Goal: Task Accomplishment & Management: Manage account settings

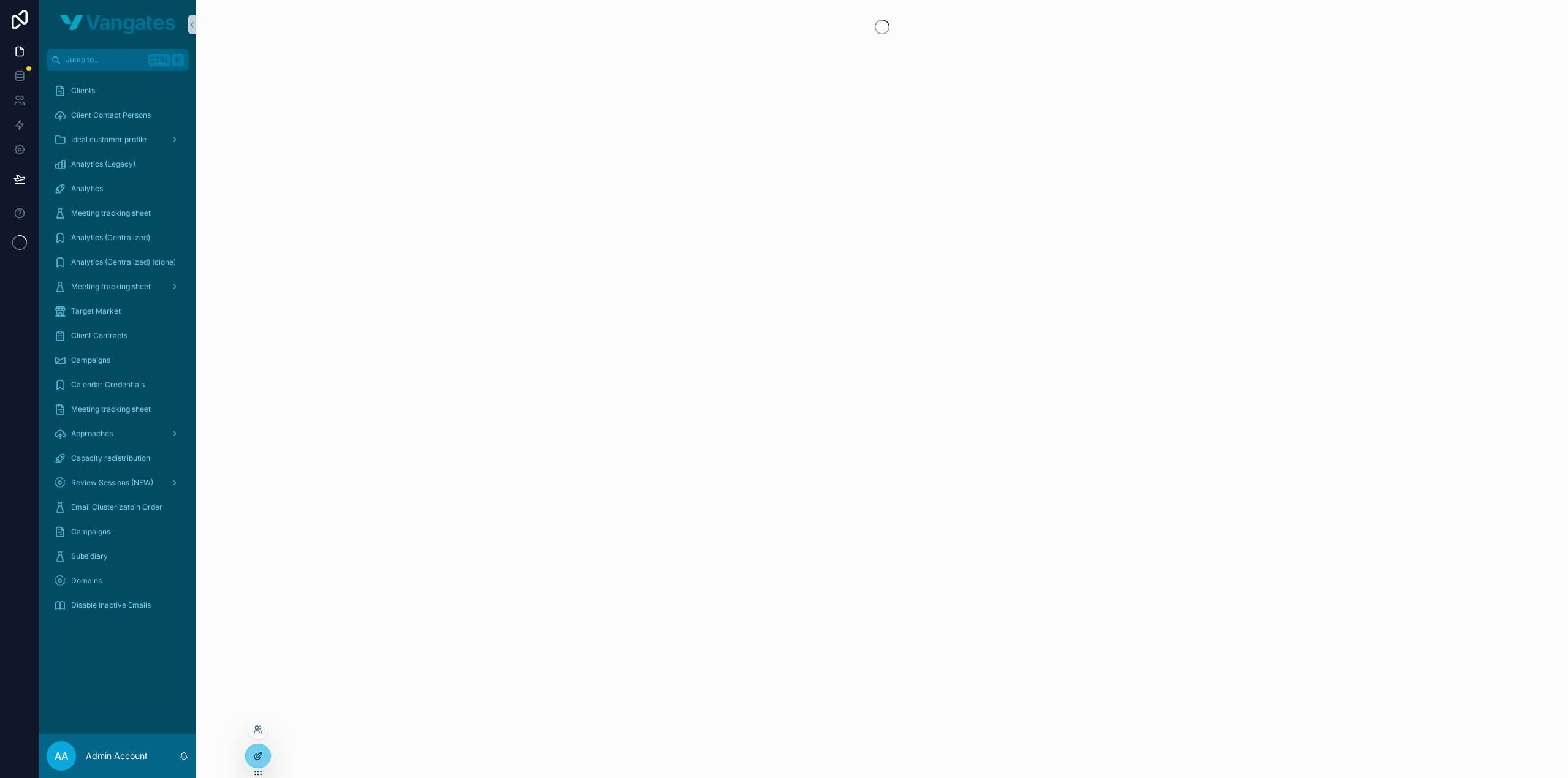
click at [256, 759] on icon at bounding box center [258, 756] width 10 height 10
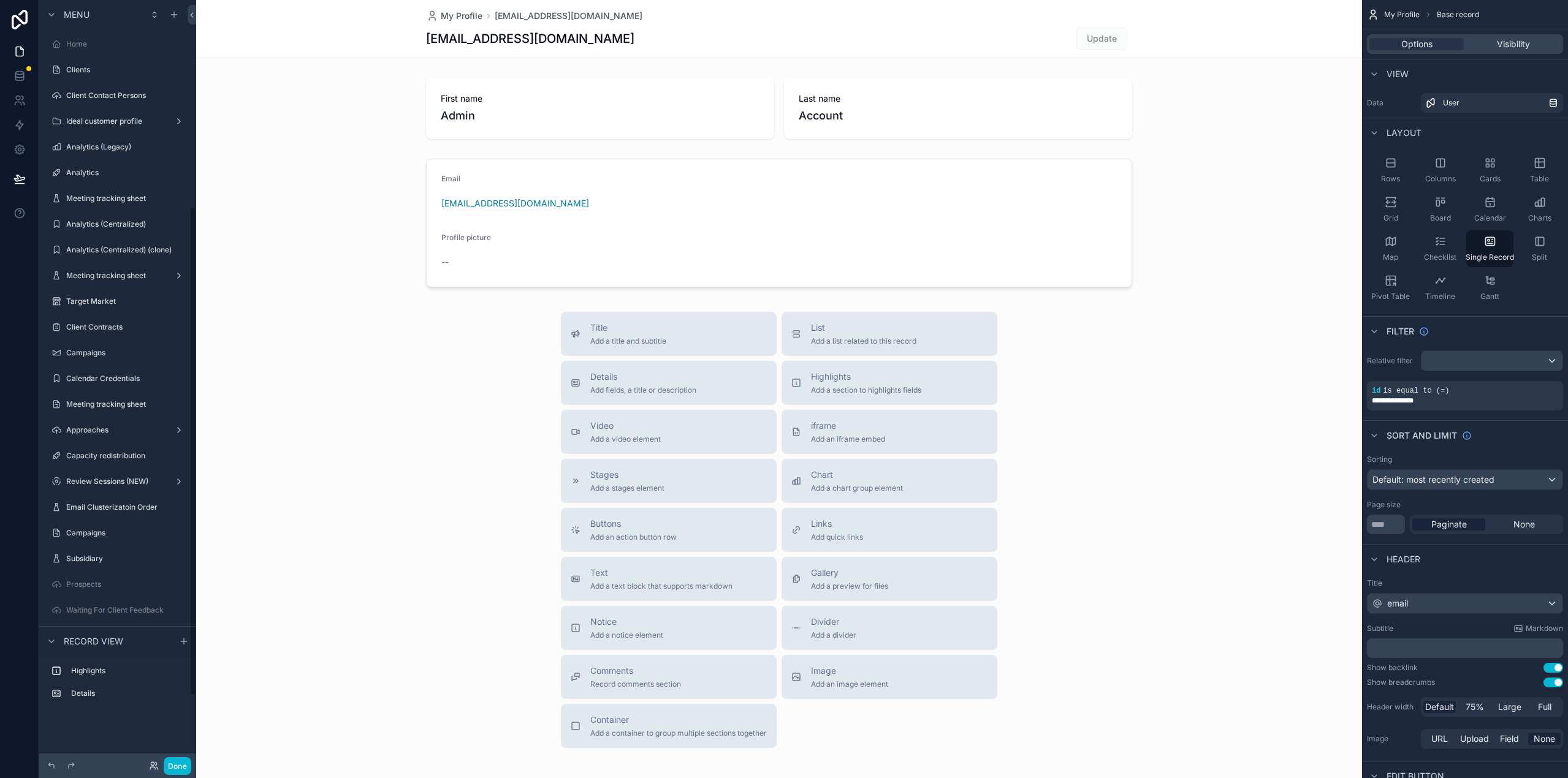
scroll to position [321, 0]
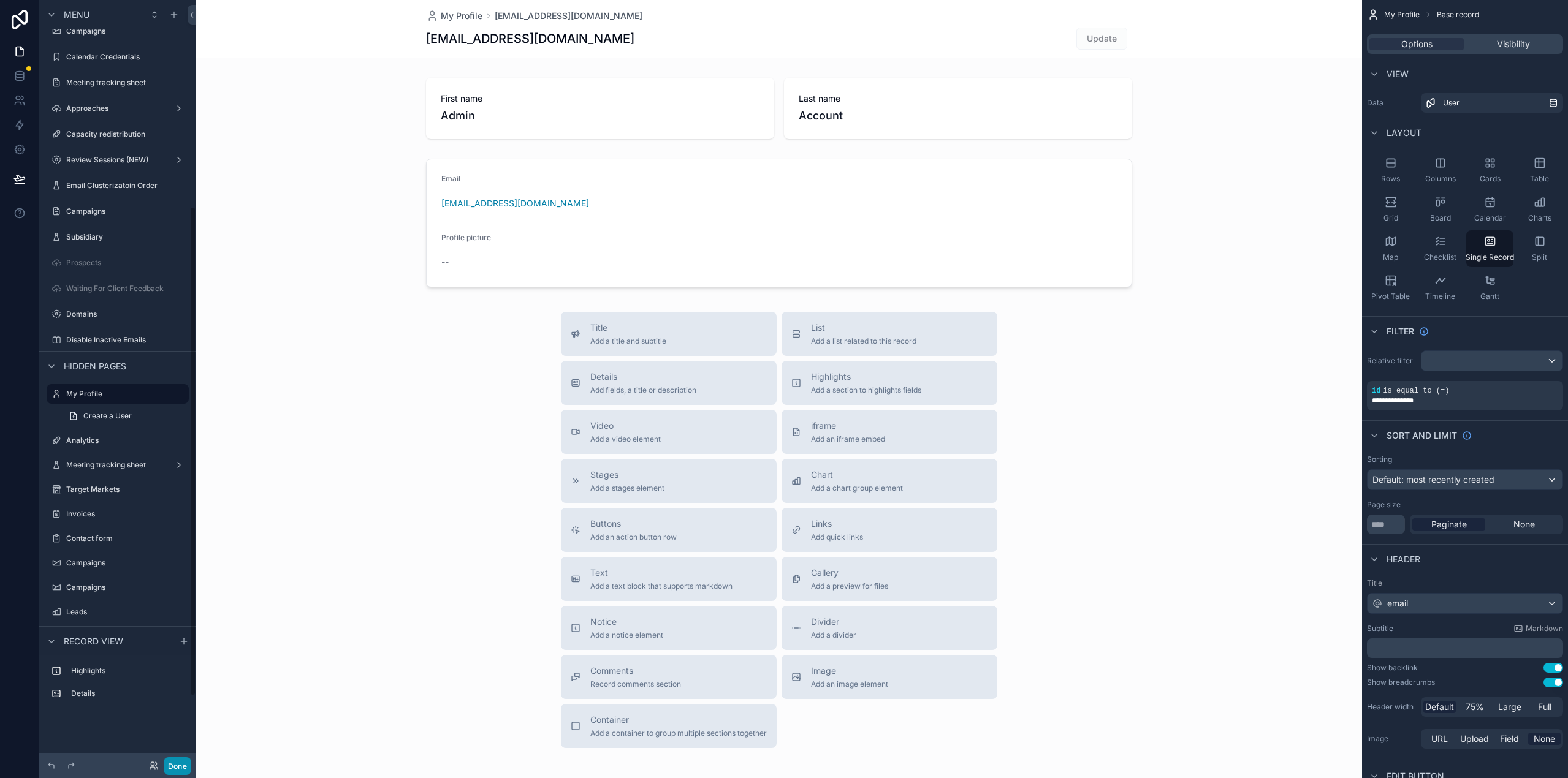
click at [180, 761] on button "Done" at bounding box center [177, 765] width 28 height 18
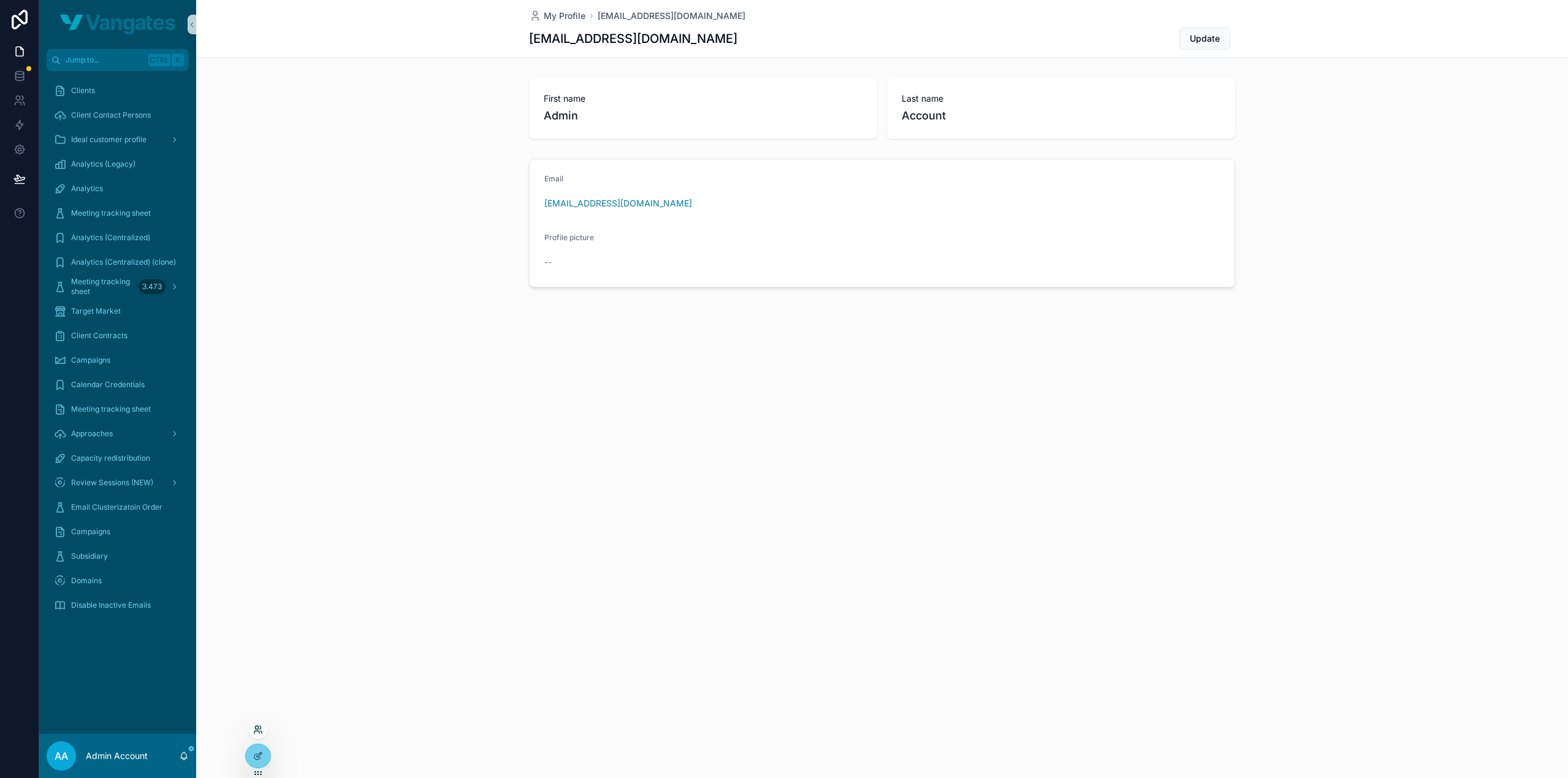
click at [259, 727] on icon at bounding box center [258, 730] width 10 height 10
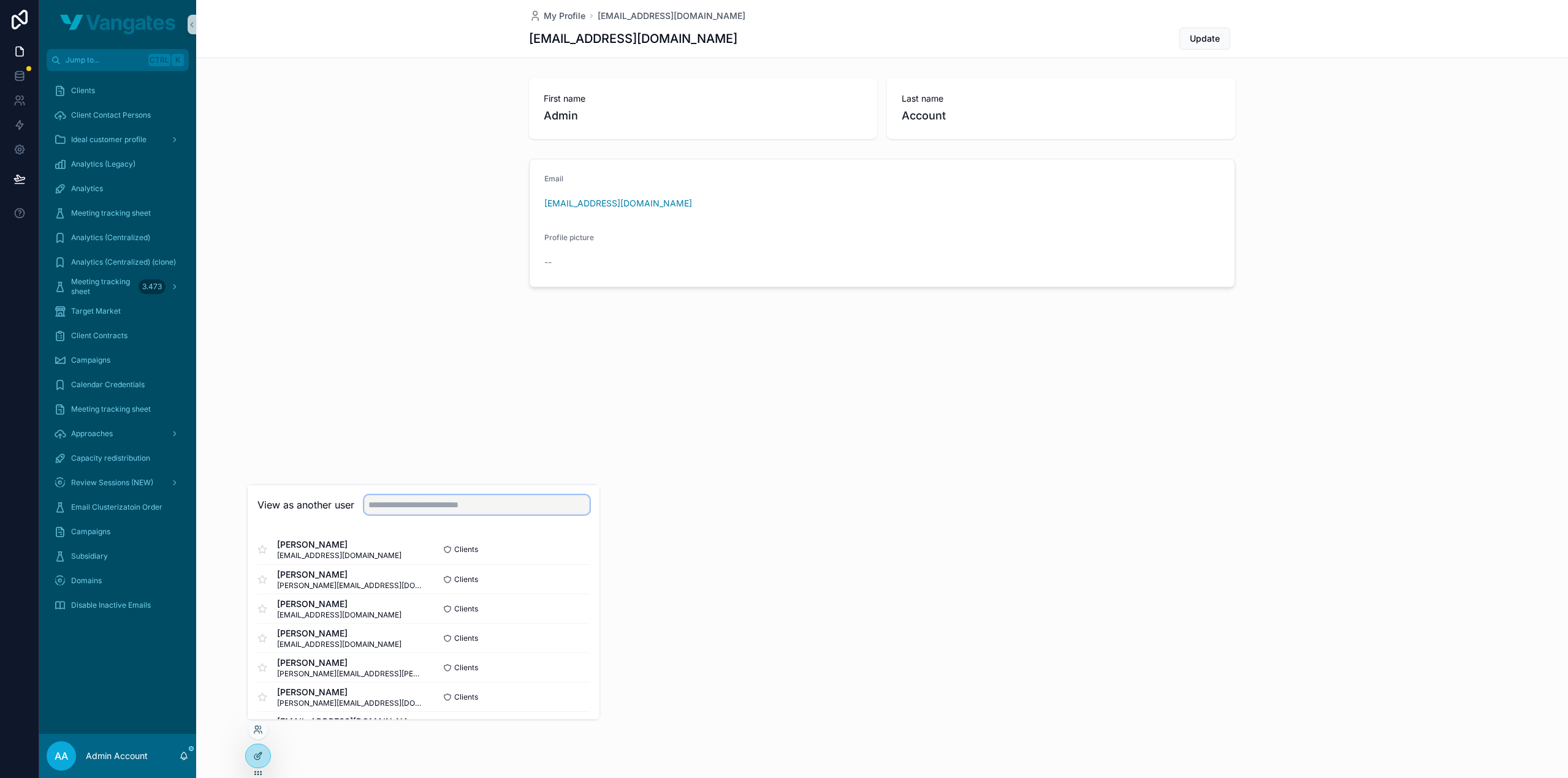
click at [419, 510] on input "text" at bounding box center [477, 504] width 226 height 19
type input "********"
click at [565, 614] on button "Select" at bounding box center [574, 608] width 32 height 18
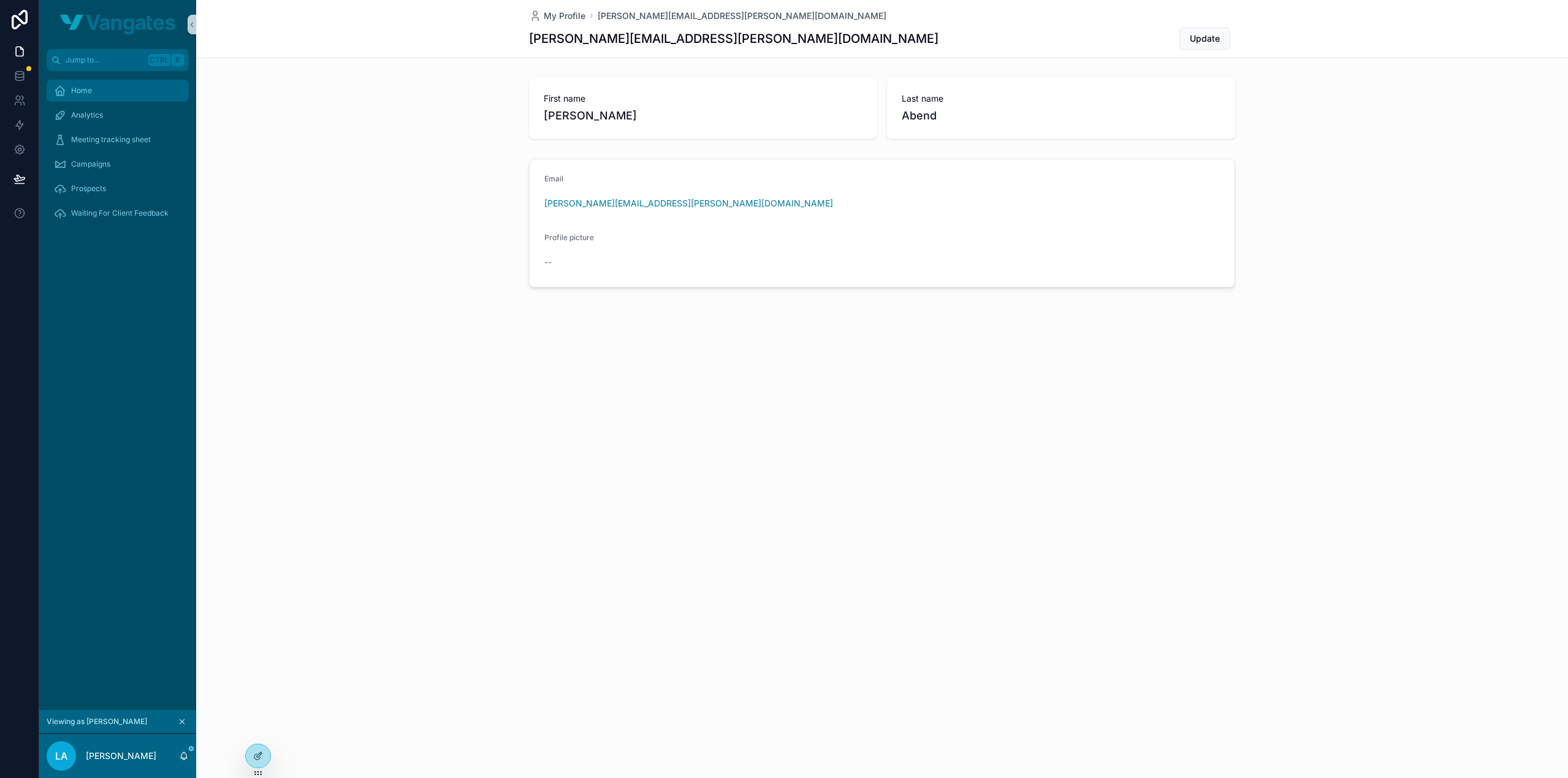
click at [134, 86] on div "Home" at bounding box center [118, 90] width 127 height 19
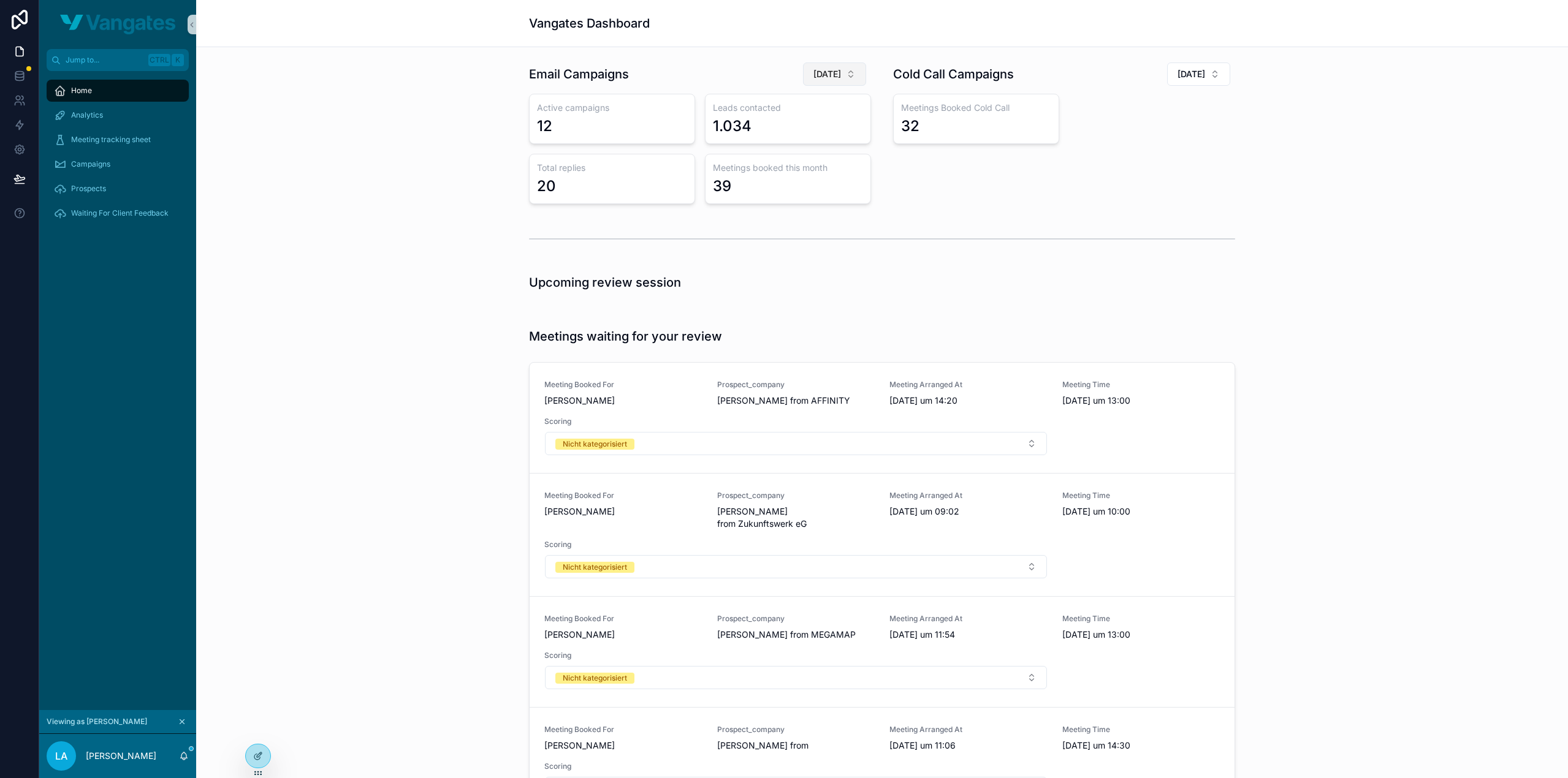
click at [836, 67] on button "July 2025" at bounding box center [834, 74] width 63 height 23
click at [432, 180] on div "Email Campaigns July 2025 Active campaigns 12 Leads contacted 1.034 Total repli…" at bounding box center [882, 132] width 1352 height 152
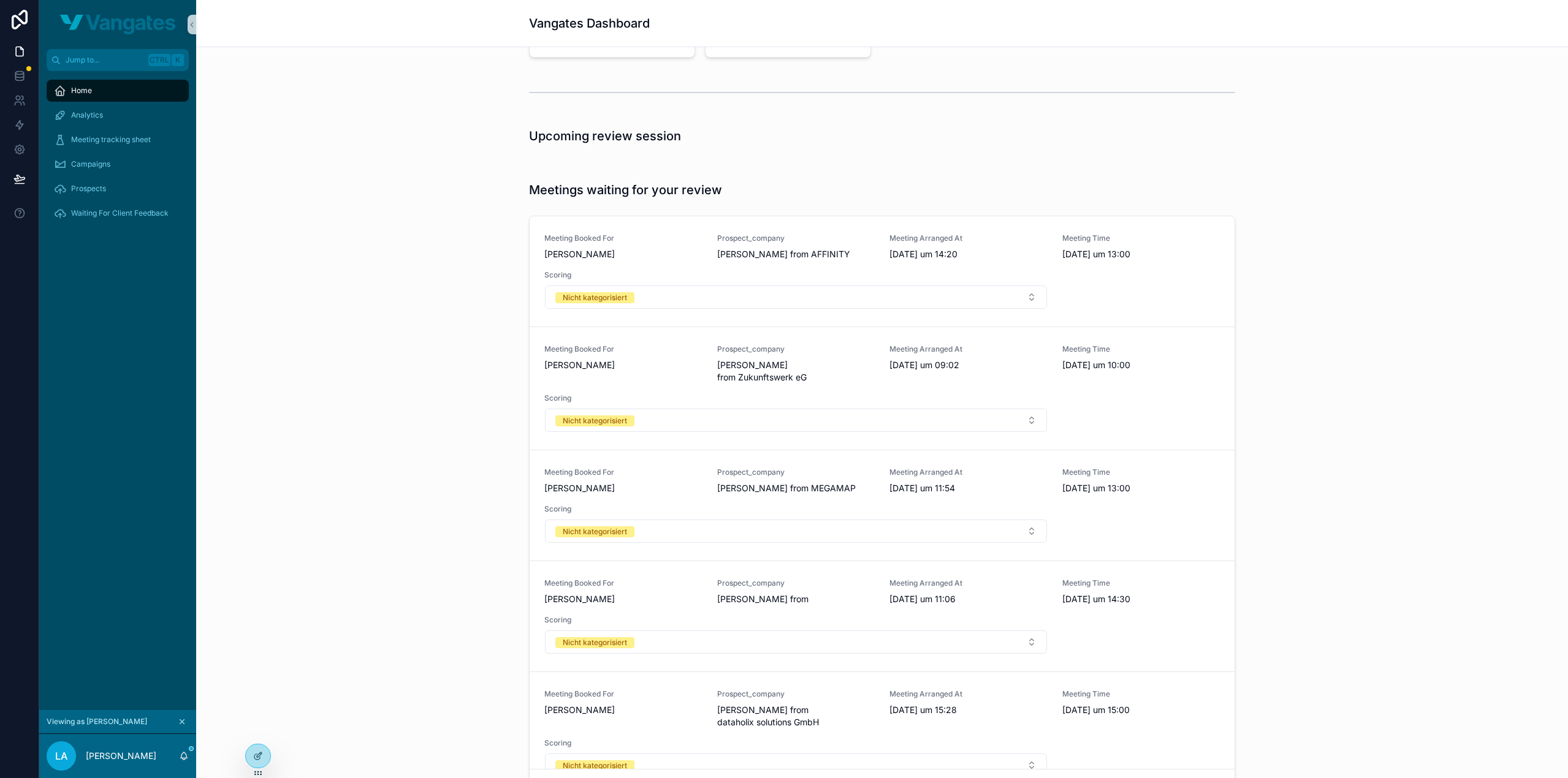
scroll to position [184, 0]
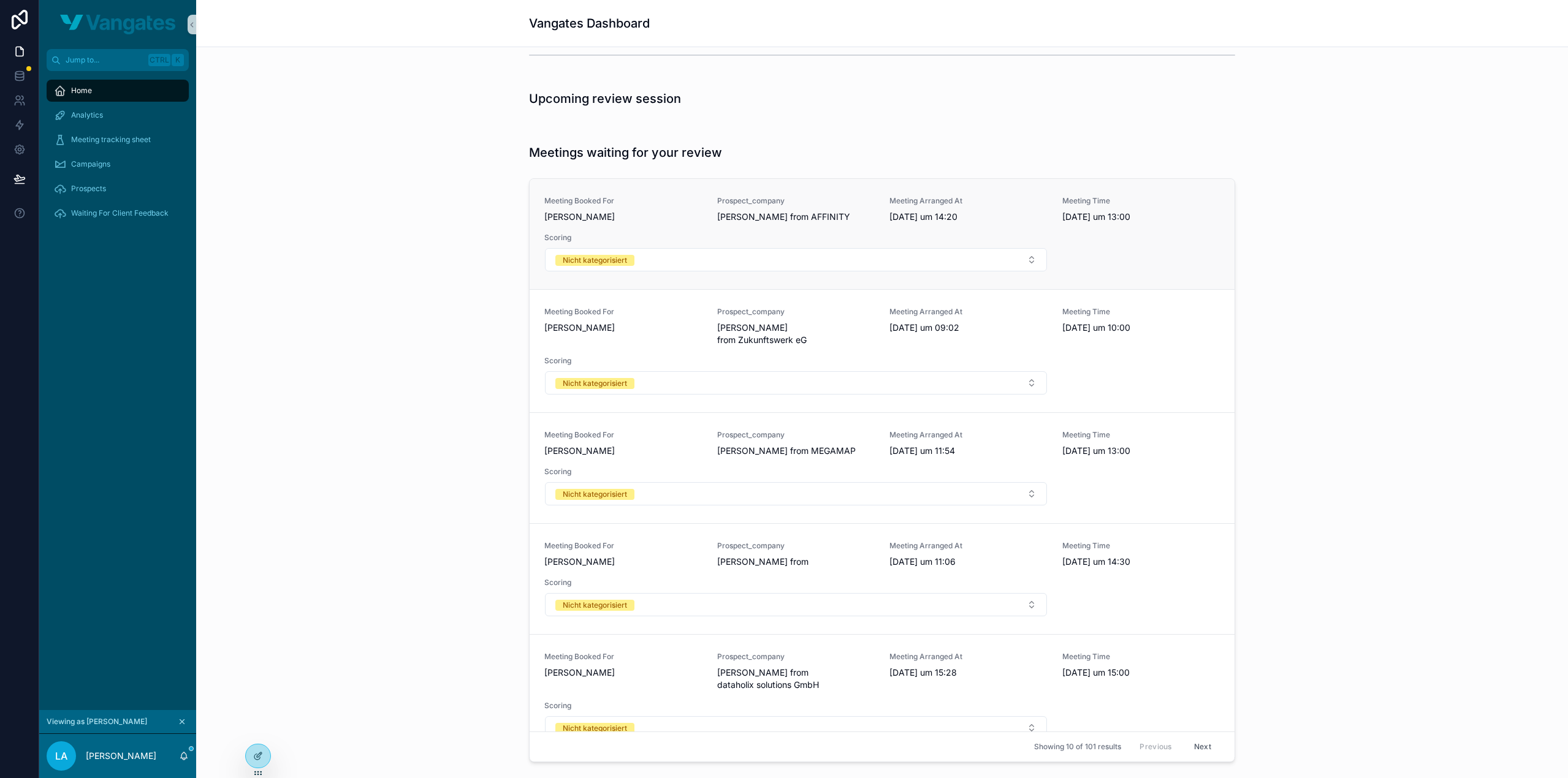
click at [628, 202] on span "Meeting Booked For" at bounding box center [623, 201] width 158 height 10
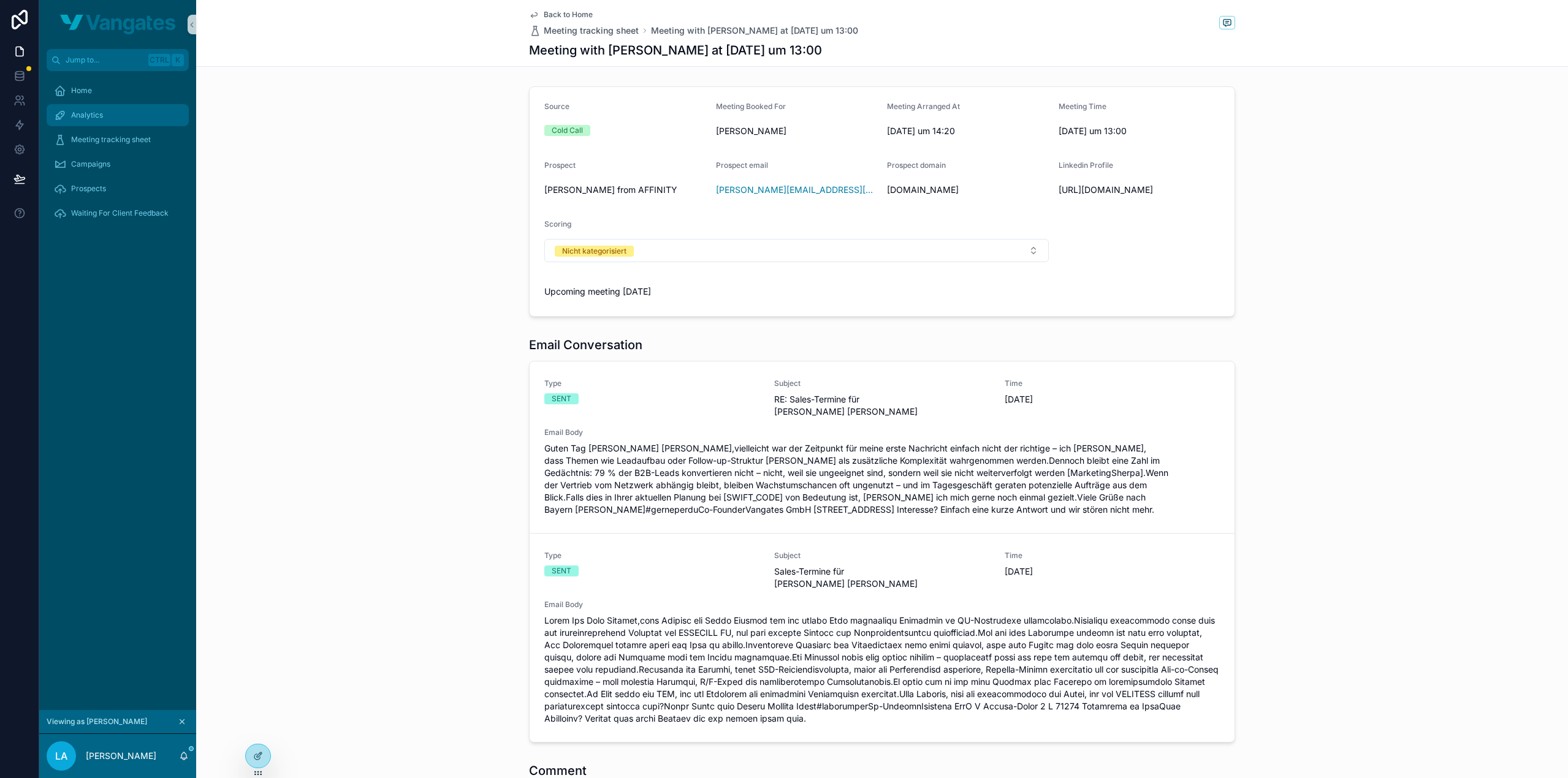
click at [136, 118] on div "Analytics" at bounding box center [118, 114] width 127 height 19
